Goal: Ask a question

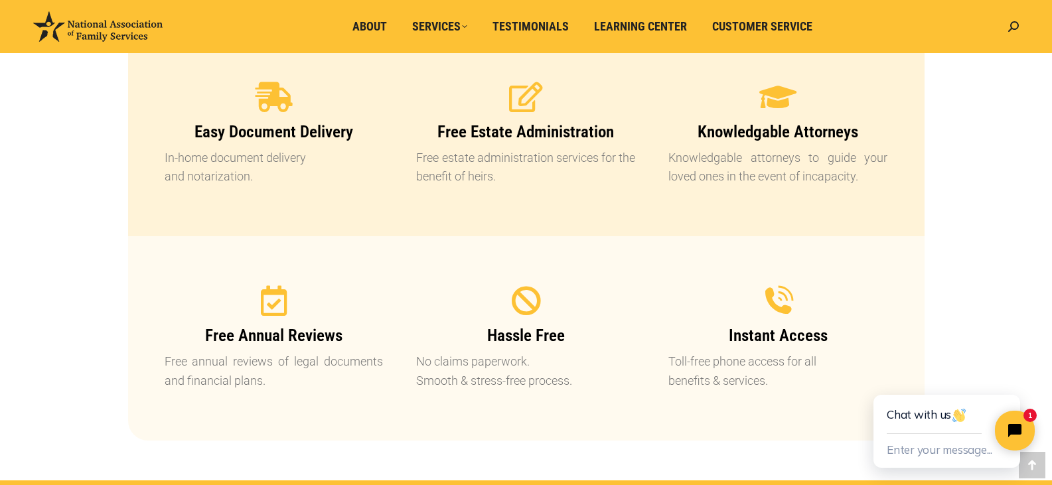
scroll to position [1394, 0]
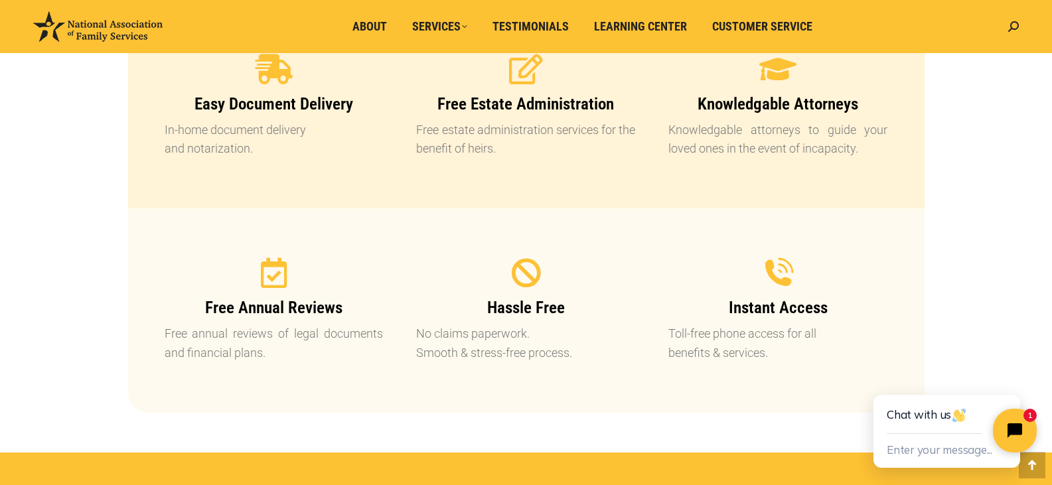
click at [1017, 427] on icon "Close chat widget" at bounding box center [1022, 431] width 12 height 12
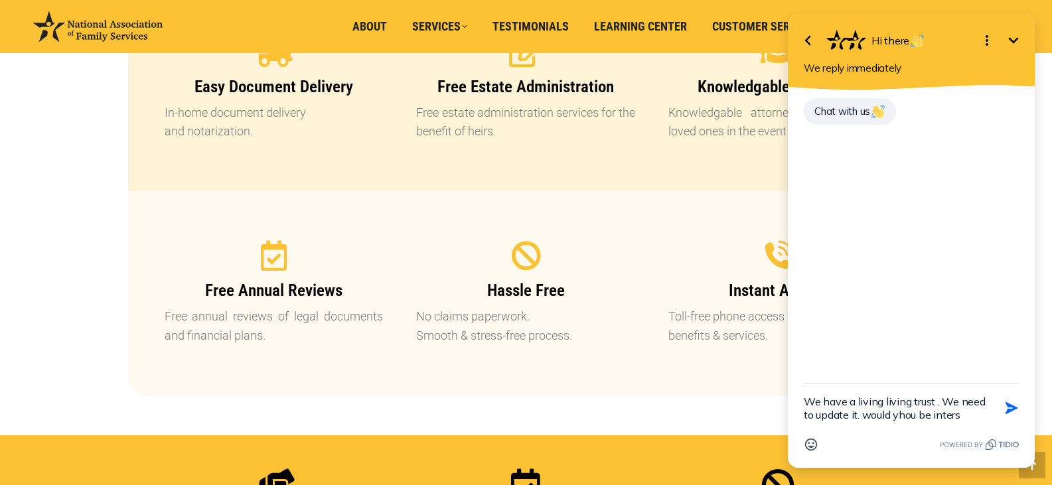
scroll to position [1416, 0]
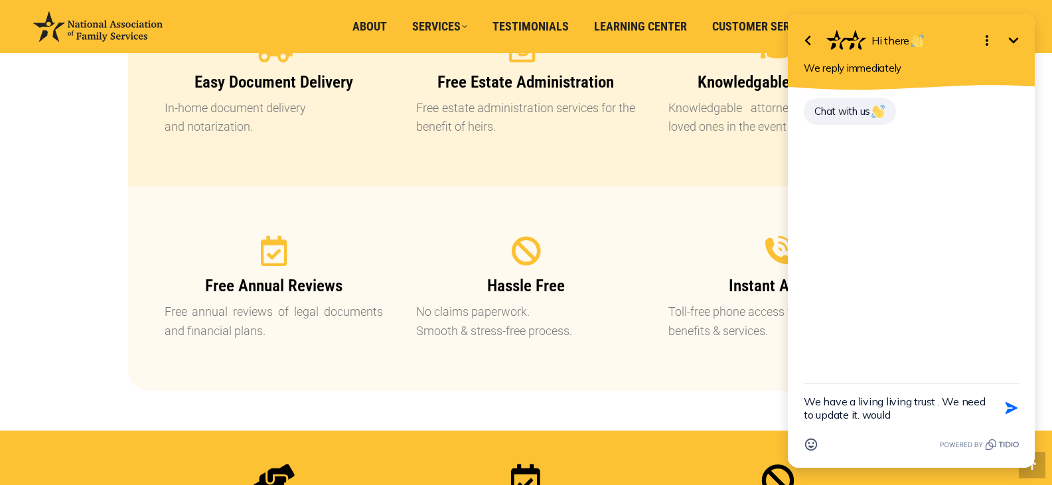
drag, startPoint x: 894, startPoint y: 412, endPoint x: 900, endPoint y: 420, distance: 10.5
click at [897, 416] on textarea "We have a living living trust . We need to update it. would" at bounding box center [895, 408] width 182 height 48
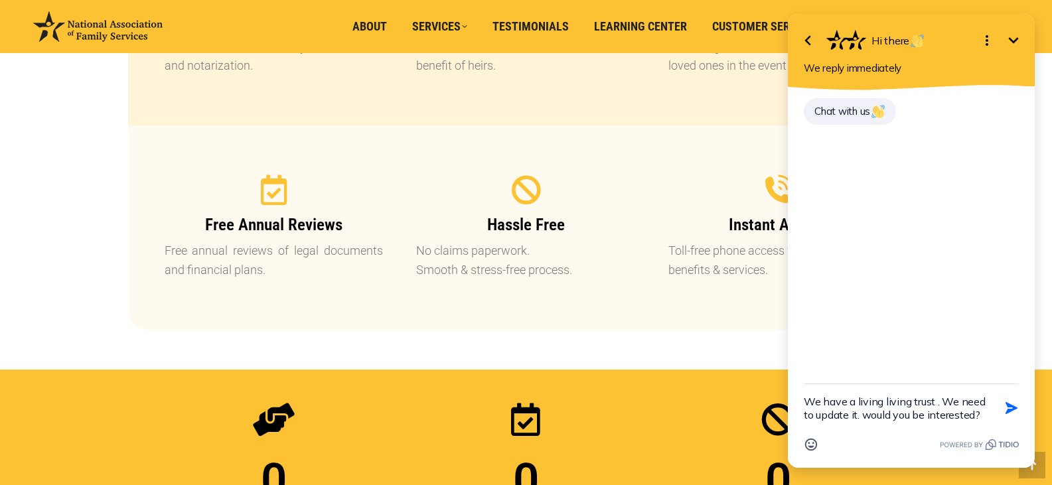
scroll to position [1482, 0]
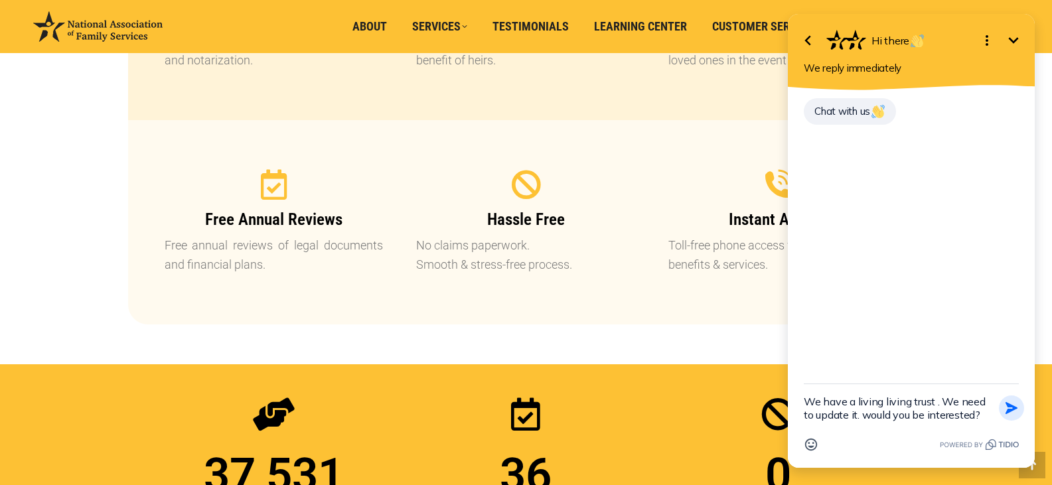
type textarea "We have a living living trust . We need to update it. would you be interested?"
click at [1012, 408] on icon "button" at bounding box center [1011, 408] width 15 height 15
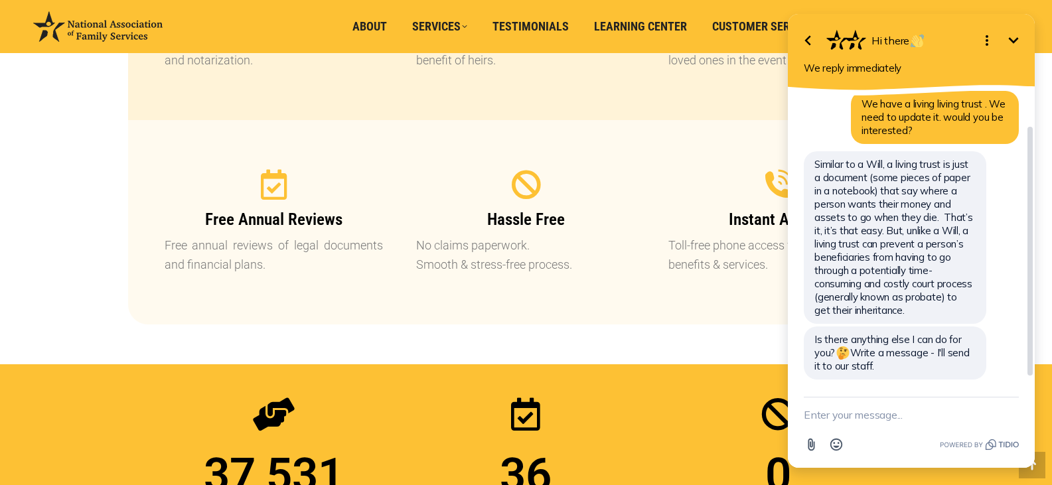
scroll to position [41, 0]
click at [811, 419] on textarea "New message" at bounding box center [911, 415] width 215 height 35
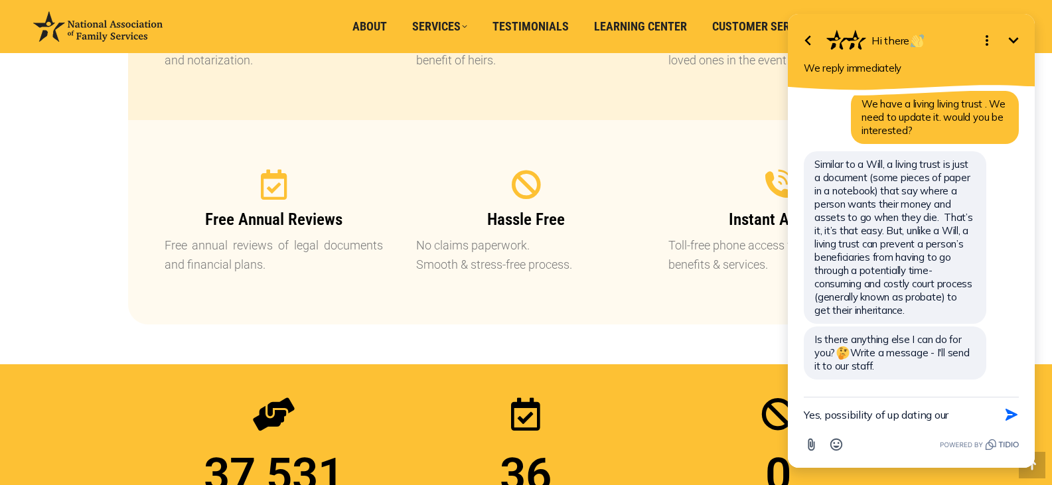
click at [902, 418] on textarea "Yes, possibility of up dating our" at bounding box center [895, 415] width 182 height 35
click at [951, 415] on textarea "Yes, possibility of up dating our" at bounding box center [895, 415] width 182 height 35
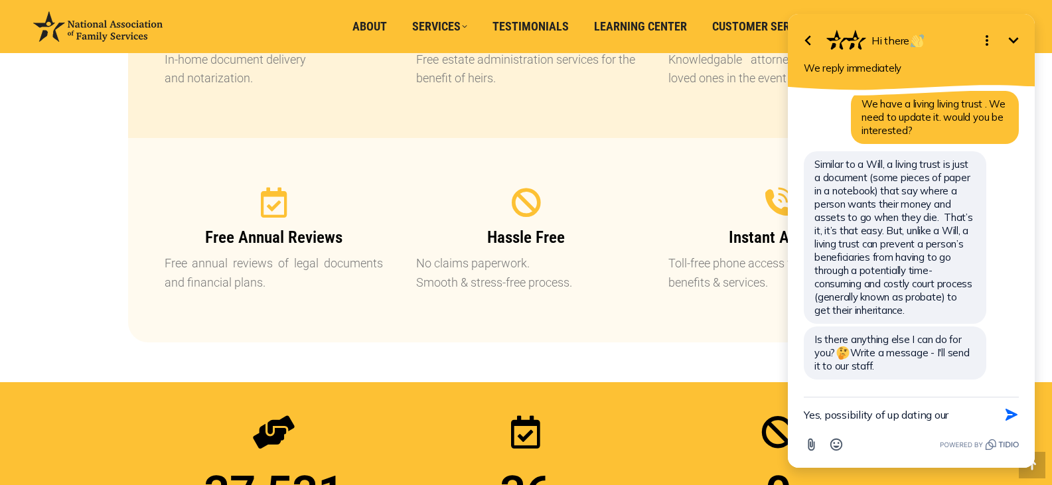
scroll to position [1460, 0]
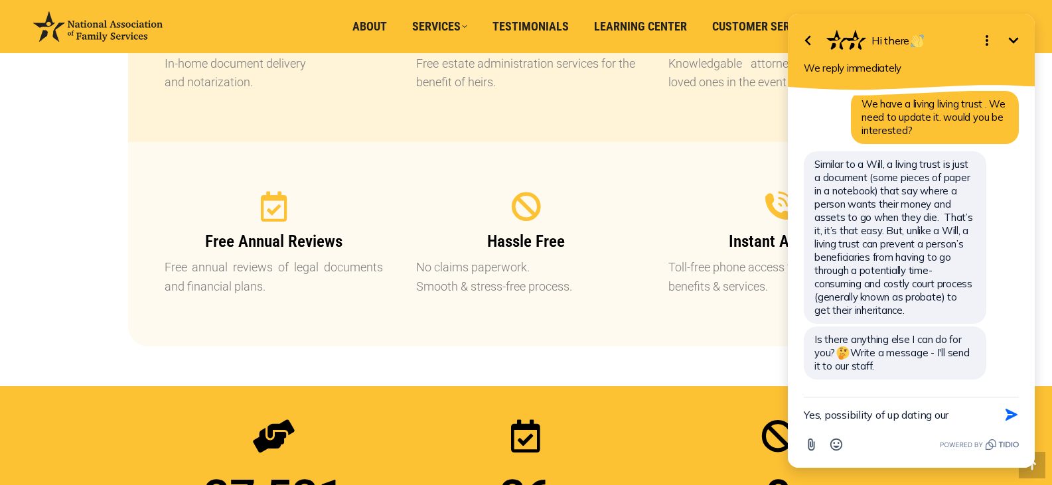
click at [899, 415] on textarea "Yes, possibility of up dating our" at bounding box center [895, 415] width 182 height 35
click at [948, 414] on textarea "Yes, possibility of updating our" at bounding box center [895, 415] width 182 height 35
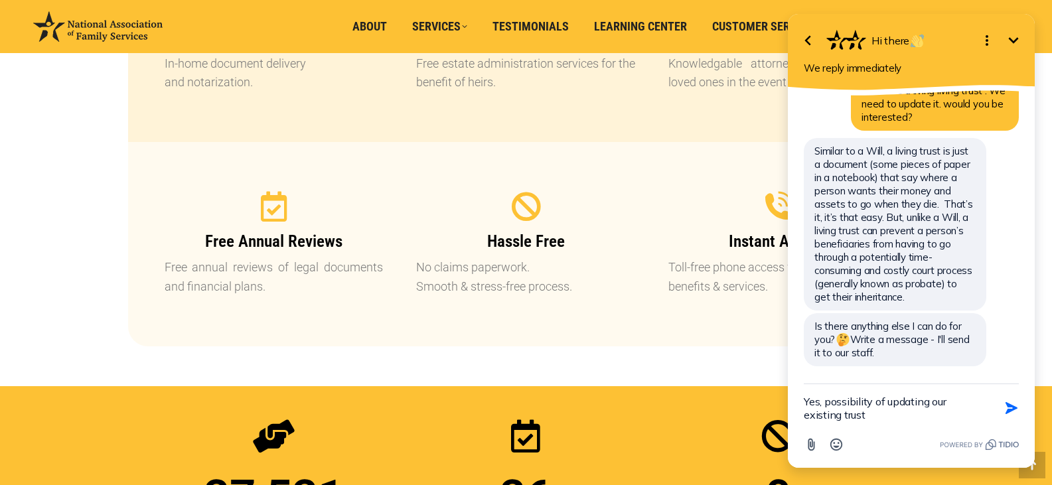
click at [911, 425] on textarea "Yes, possibility of updating our existing trust" at bounding box center [895, 408] width 182 height 48
type textarea "Yes, possibility of updating our existing trust and cost involved."
click at [1010, 407] on icon "button" at bounding box center [1012, 408] width 12 height 12
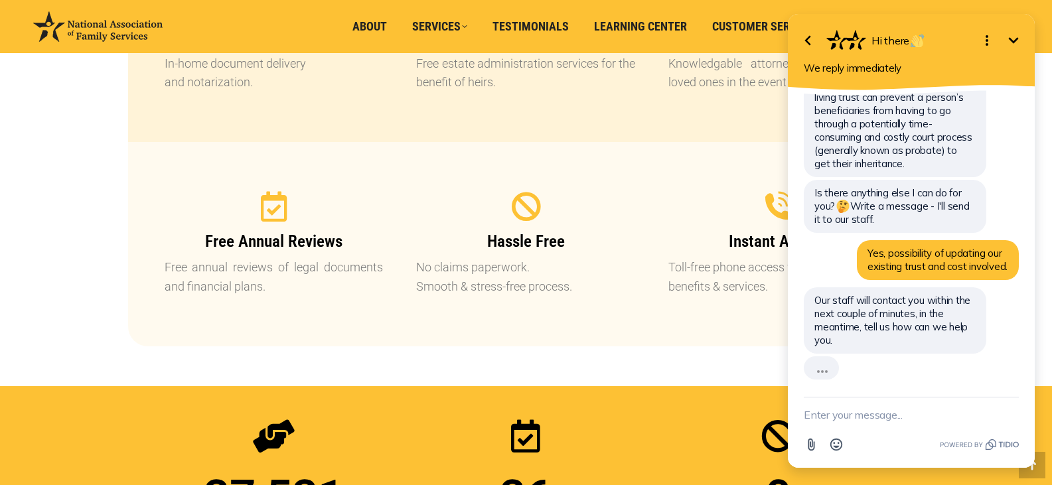
scroll to position [162, 0]
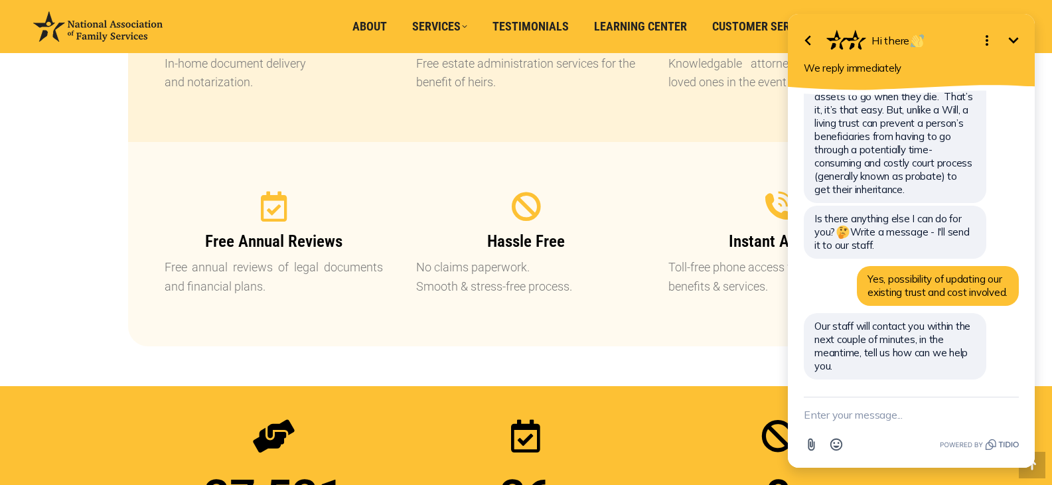
click at [809, 416] on textarea "New message" at bounding box center [911, 415] width 215 height 35
drag, startPoint x: 826, startPoint y: 414, endPoint x: 836, endPoint y: 419, distance: 11.6
click at [836, 420] on textarea "loking" at bounding box center [895, 415] width 182 height 35
click at [834, 417] on textarea "loking" at bounding box center [895, 415] width 182 height 35
click at [809, 414] on textarea "loking" at bounding box center [895, 415] width 182 height 35
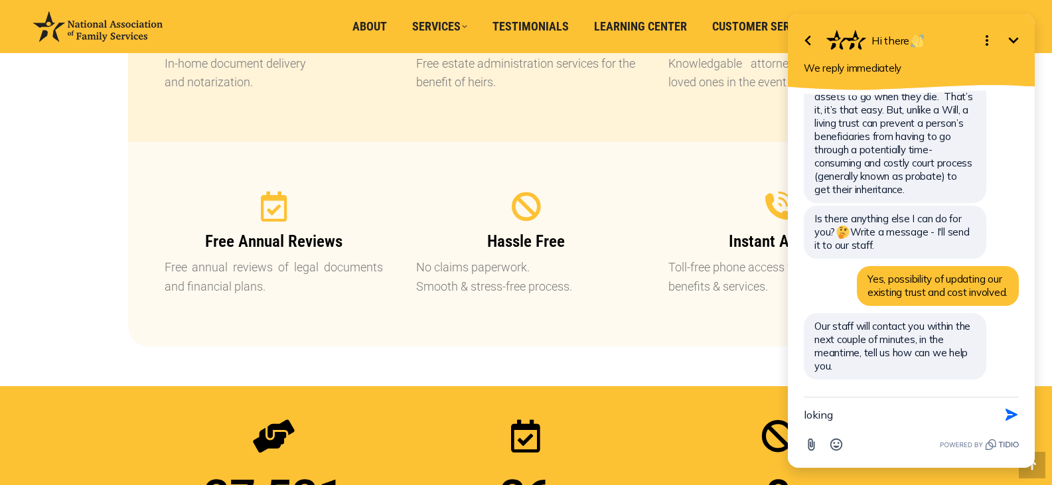
click at [833, 414] on textarea "loking" at bounding box center [895, 415] width 182 height 35
type textarea "l"
type textarea "your phone call"
click at [1006, 413] on icon "button" at bounding box center [1011, 415] width 15 height 15
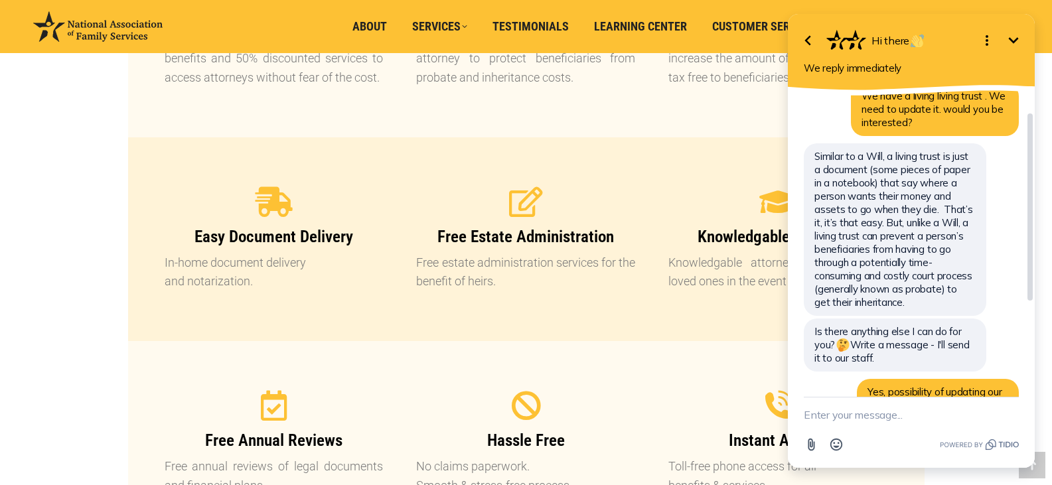
scroll to position [0, 0]
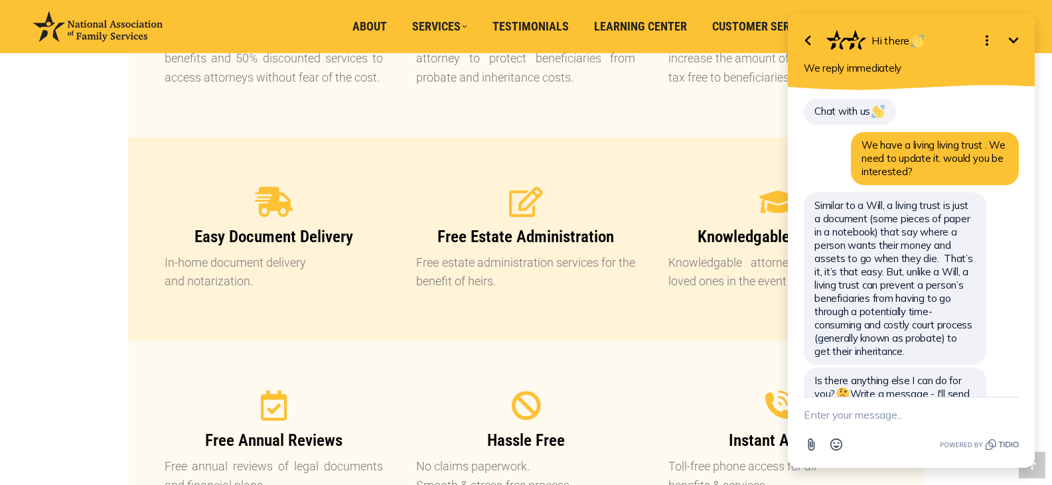
click at [1012, 42] on icon "Minimize" at bounding box center [1014, 41] width 16 height 16
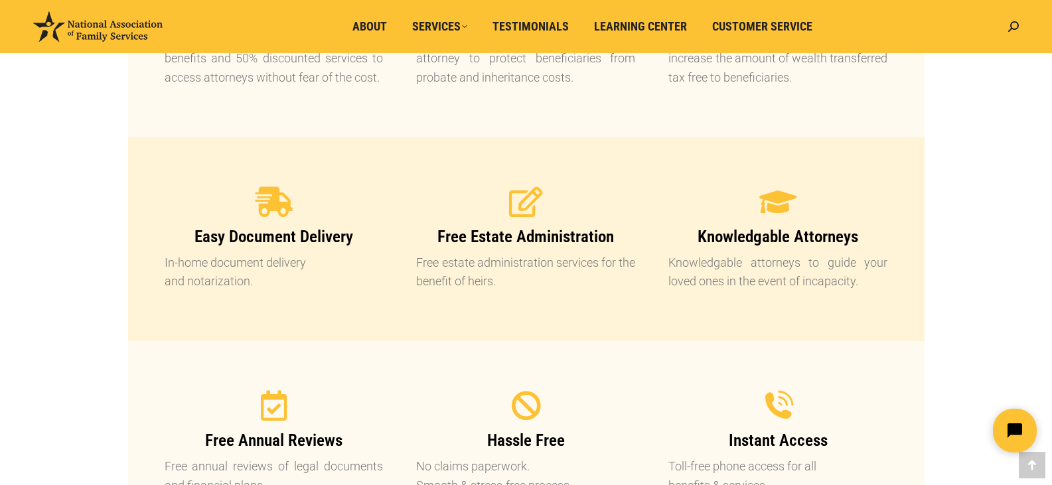
click at [1008, 427] on icon "Open chat widget" at bounding box center [1014, 430] width 17 height 17
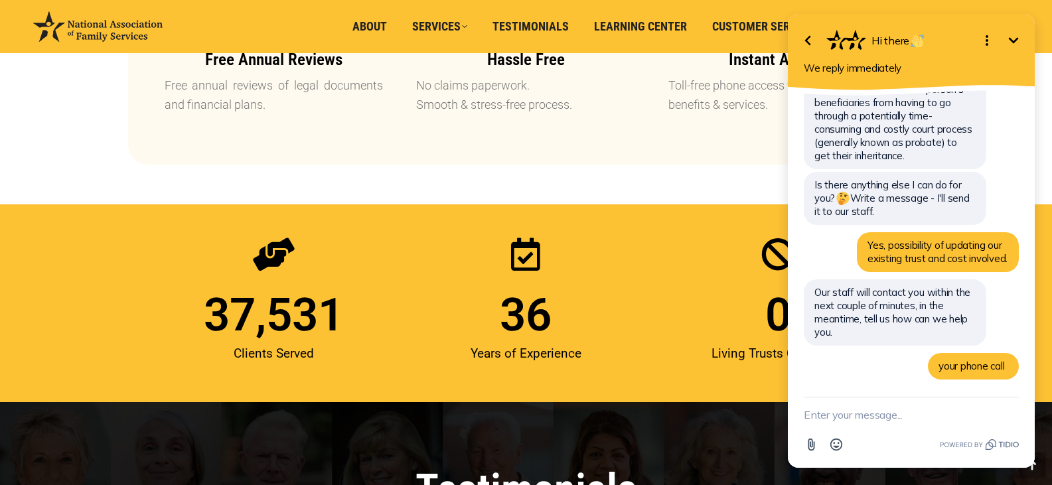
scroll to position [1637, 0]
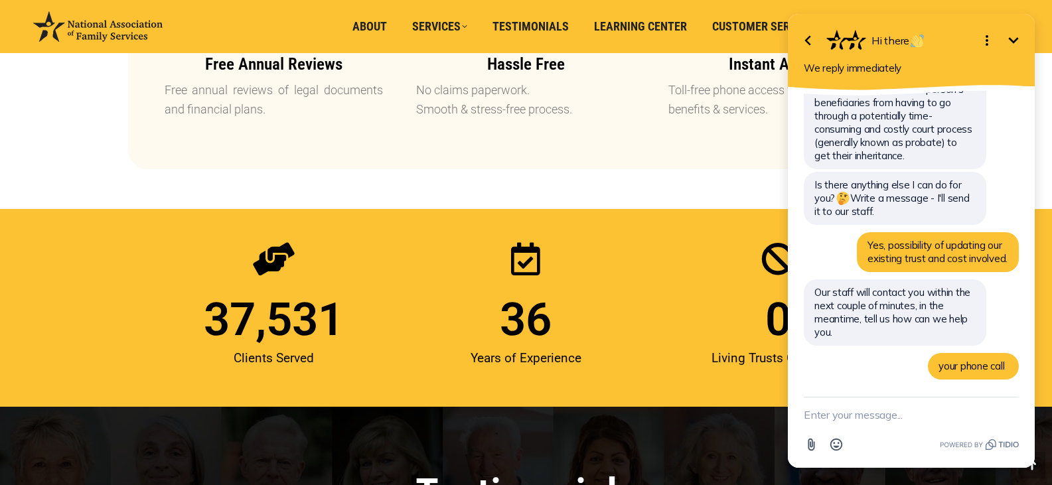
click at [711, 109] on p "Toll-free phone access for all benefits & services." at bounding box center [777, 100] width 219 height 38
click at [1016, 42] on icon "Minimize" at bounding box center [1014, 41] width 16 height 16
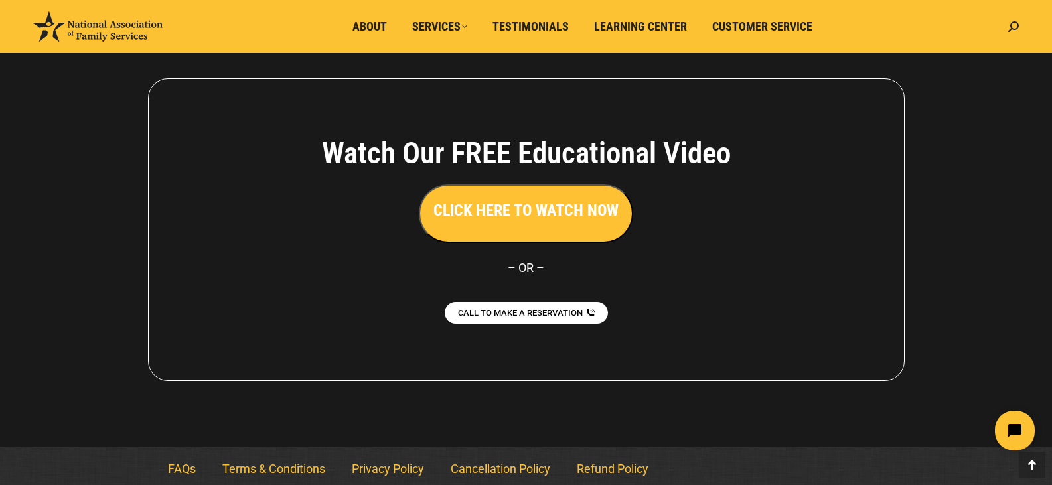
scroll to position [3001, 0]
